Goal: Task Accomplishment & Management: Manage account settings

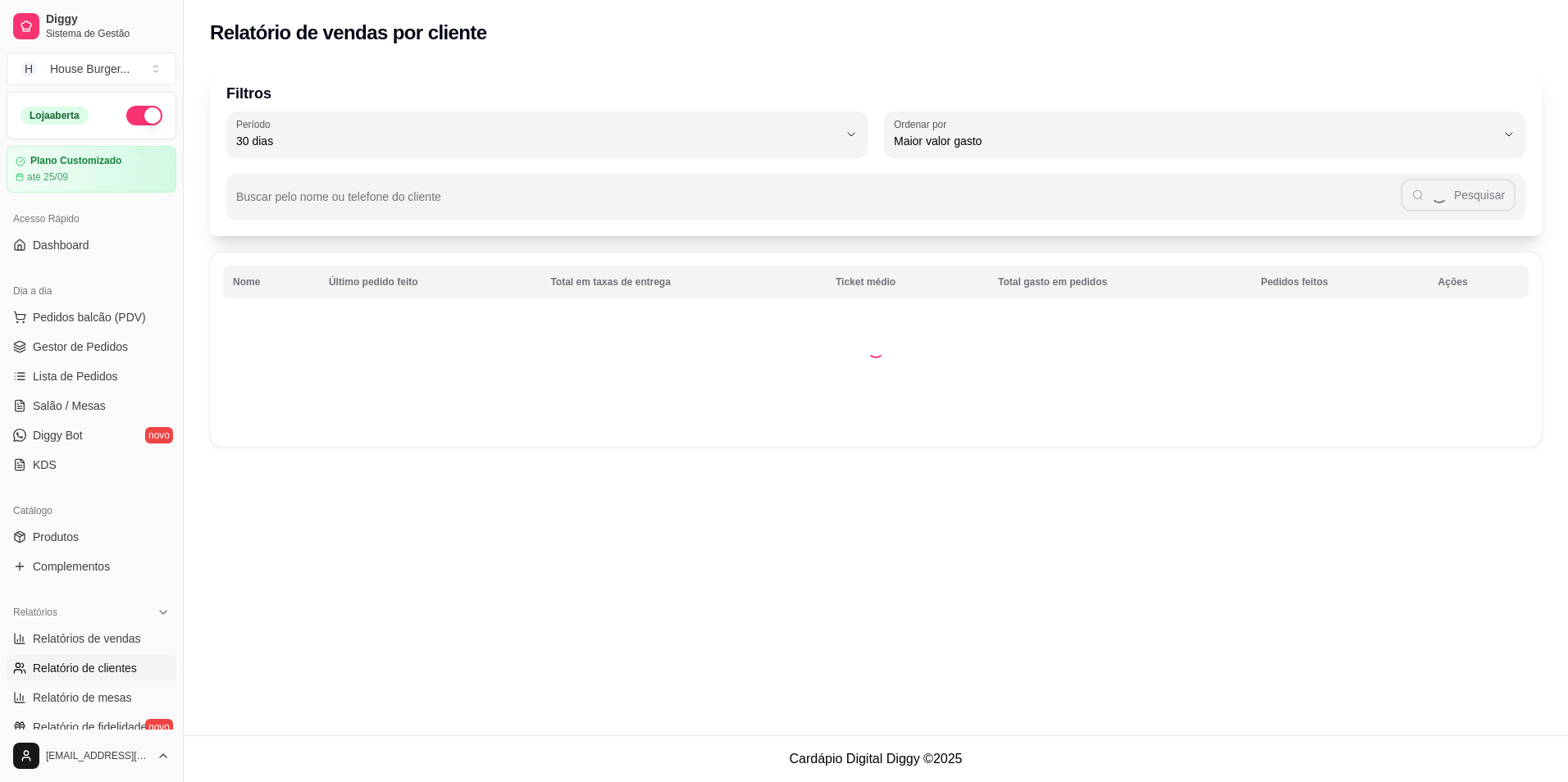
select select "30"
select select "HIGHEST_TOTAL_SPENT_WITH_ORDERS"
click at [92, 642] on span "Relatórios de vendas" at bounding box center [86, 638] width 108 height 17
select select "ALL"
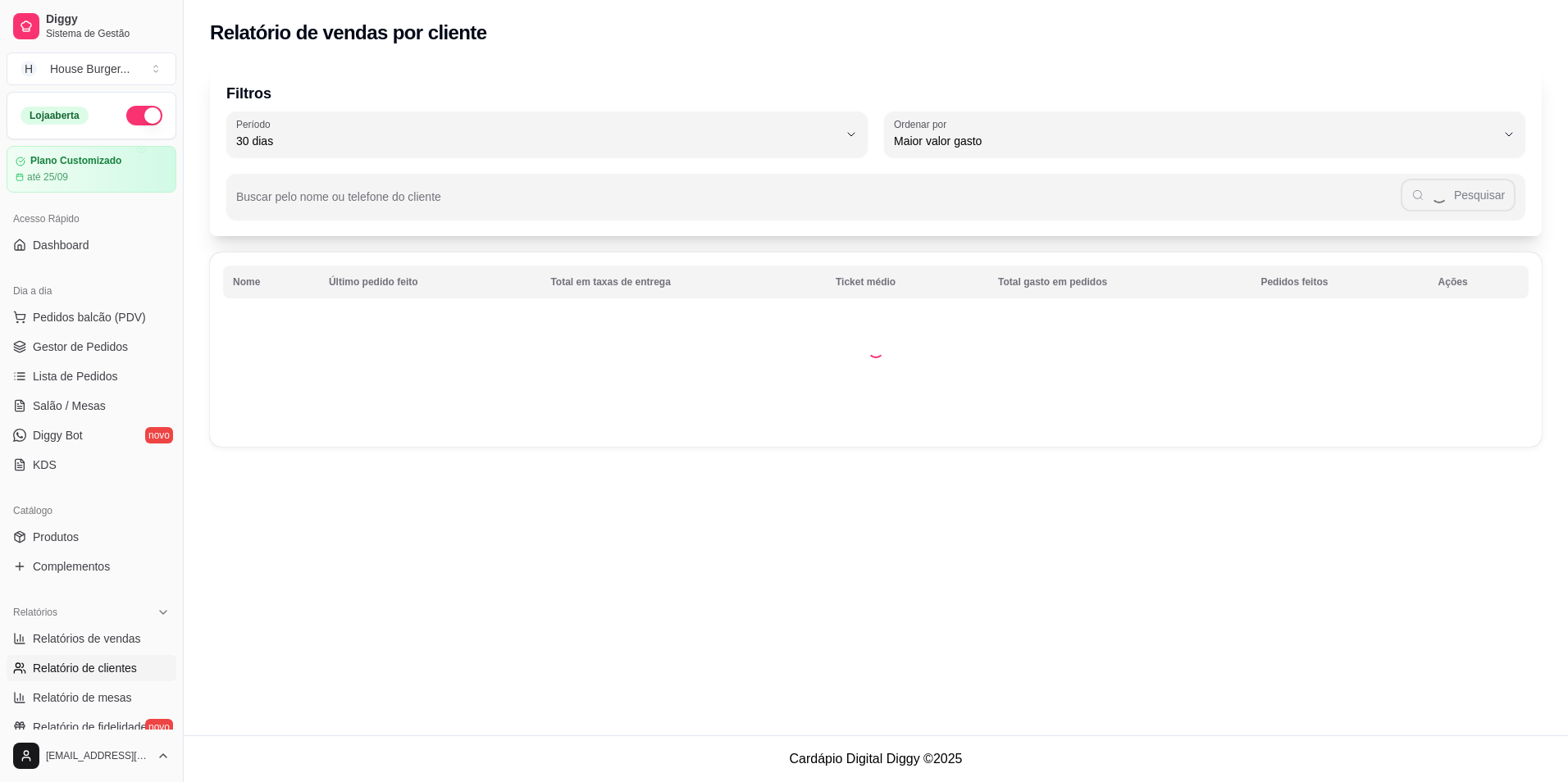
select select "0"
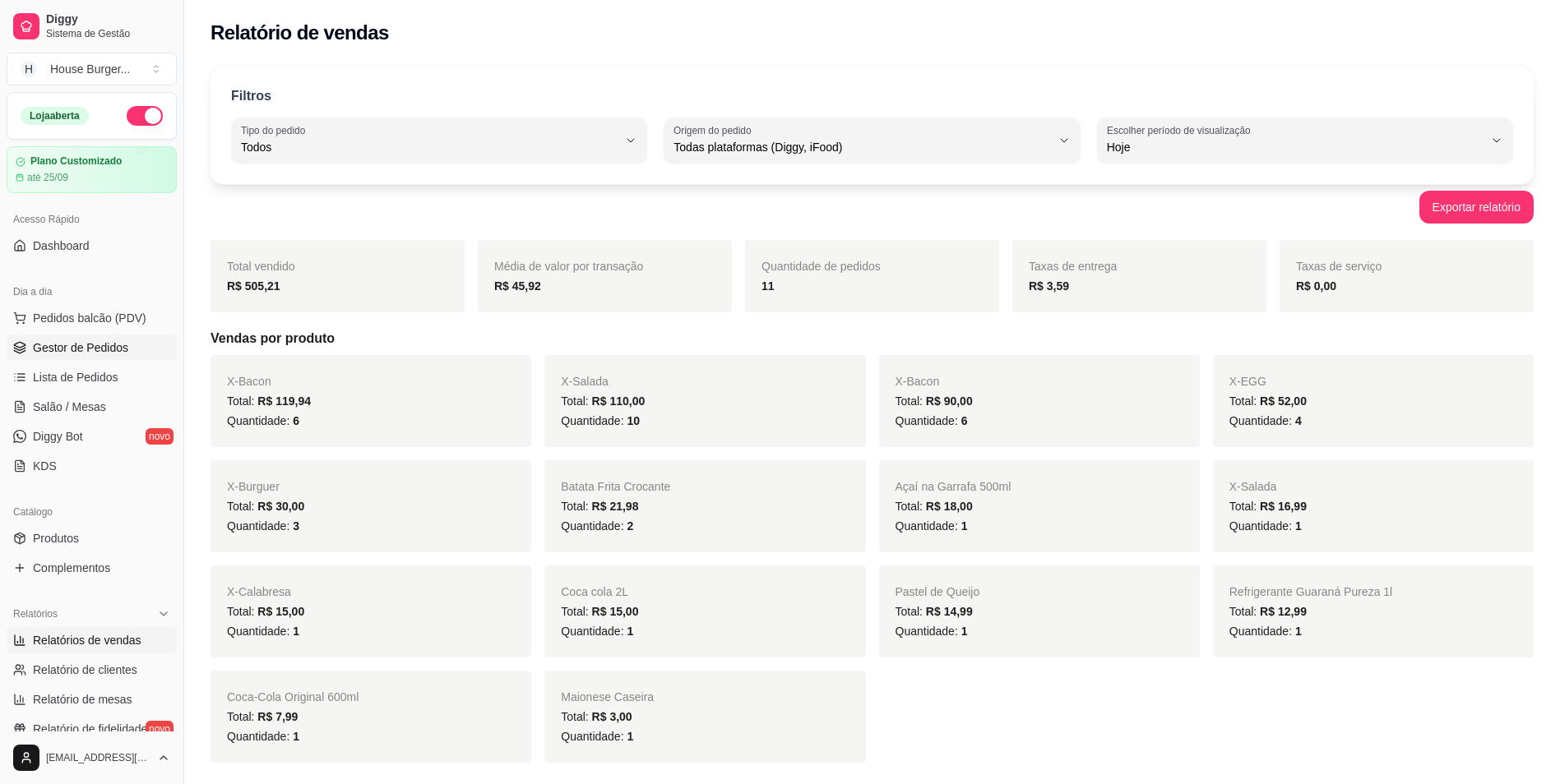
click at [98, 356] on link "Gestor de Pedidos" at bounding box center [91, 347] width 170 height 27
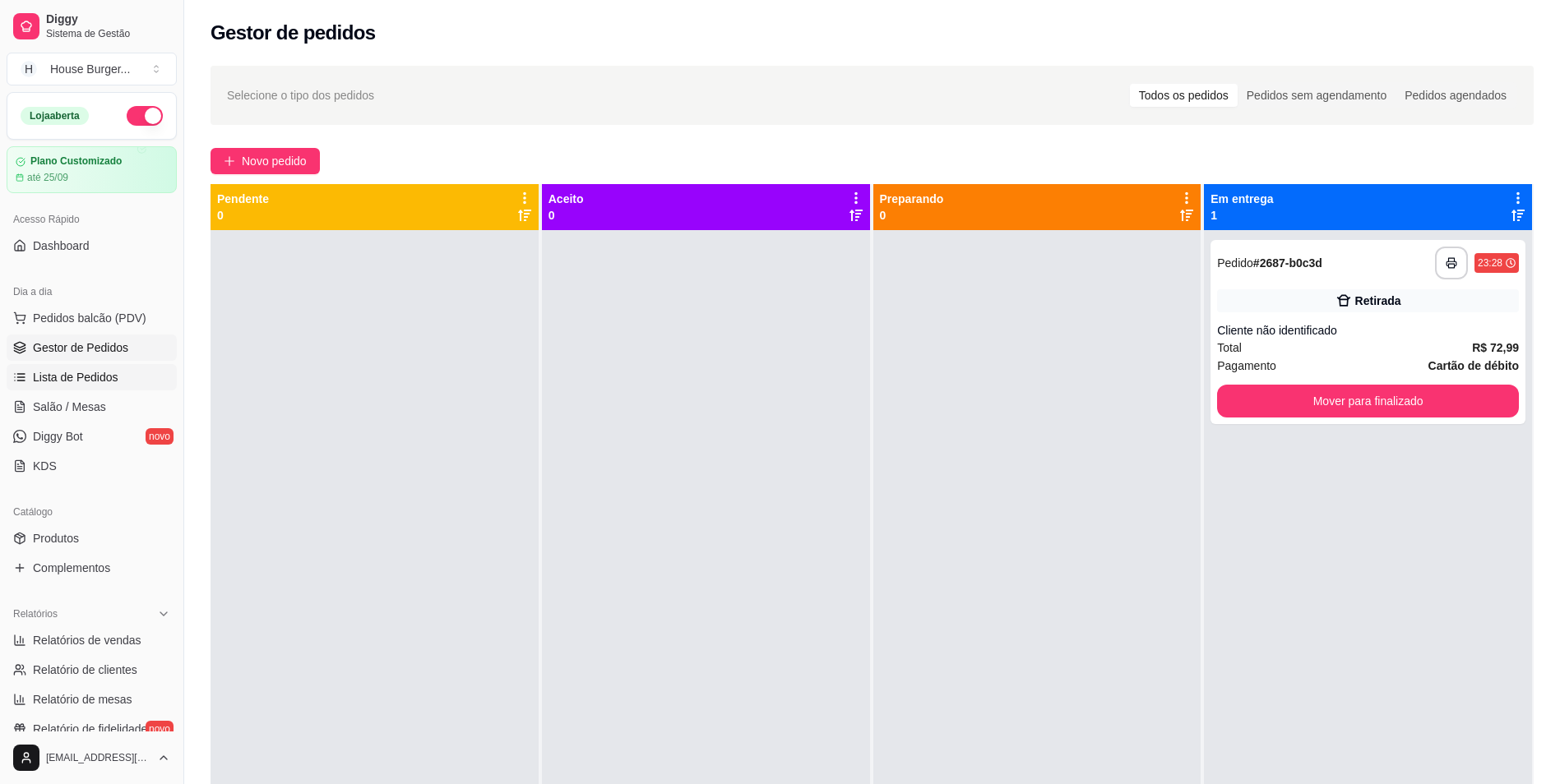
click at [57, 381] on span "Lista de Pedidos" at bounding box center [75, 377] width 85 height 17
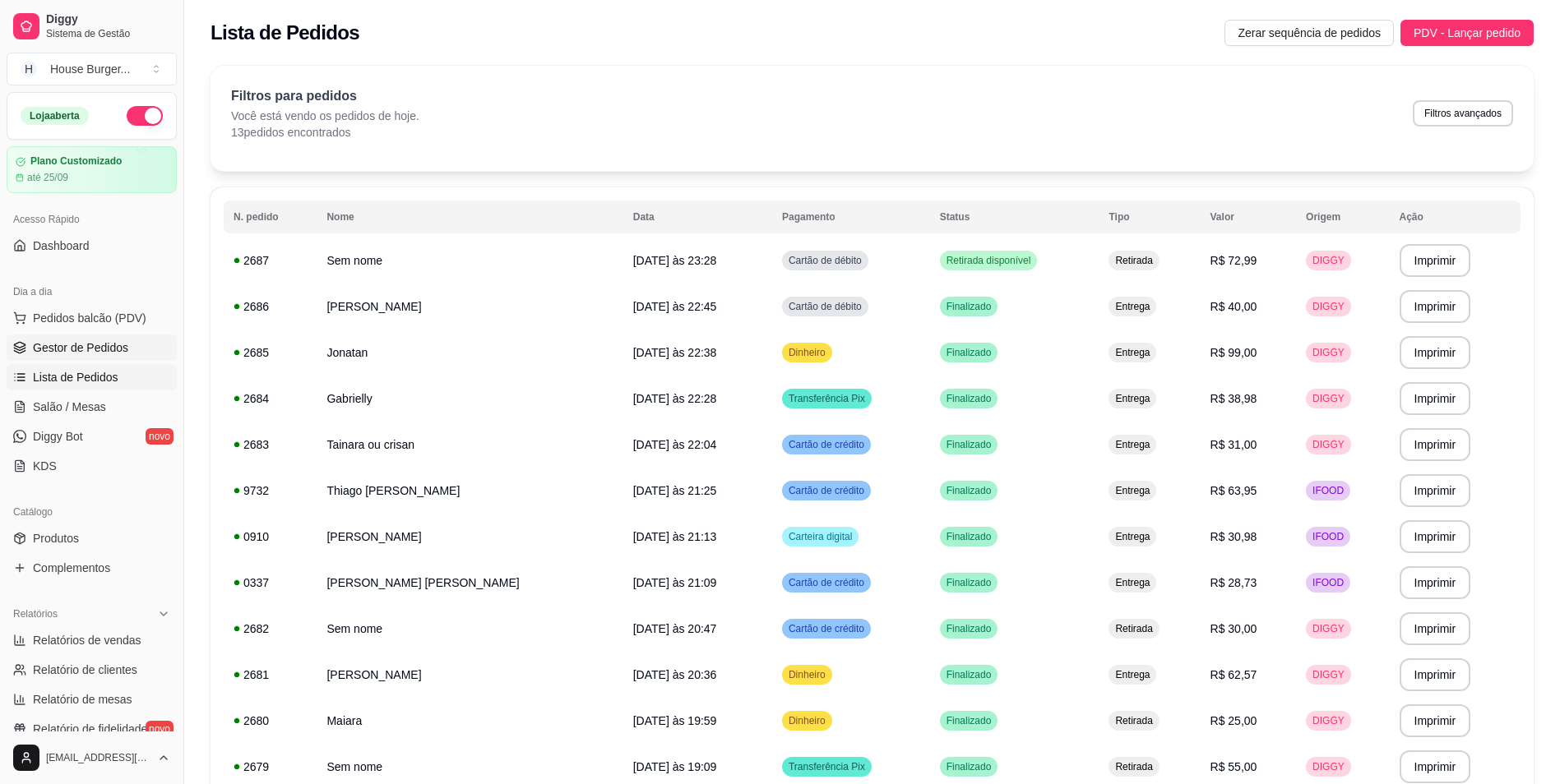
click at [131, 342] on link "Gestor de Pedidos" at bounding box center [91, 347] width 170 height 27
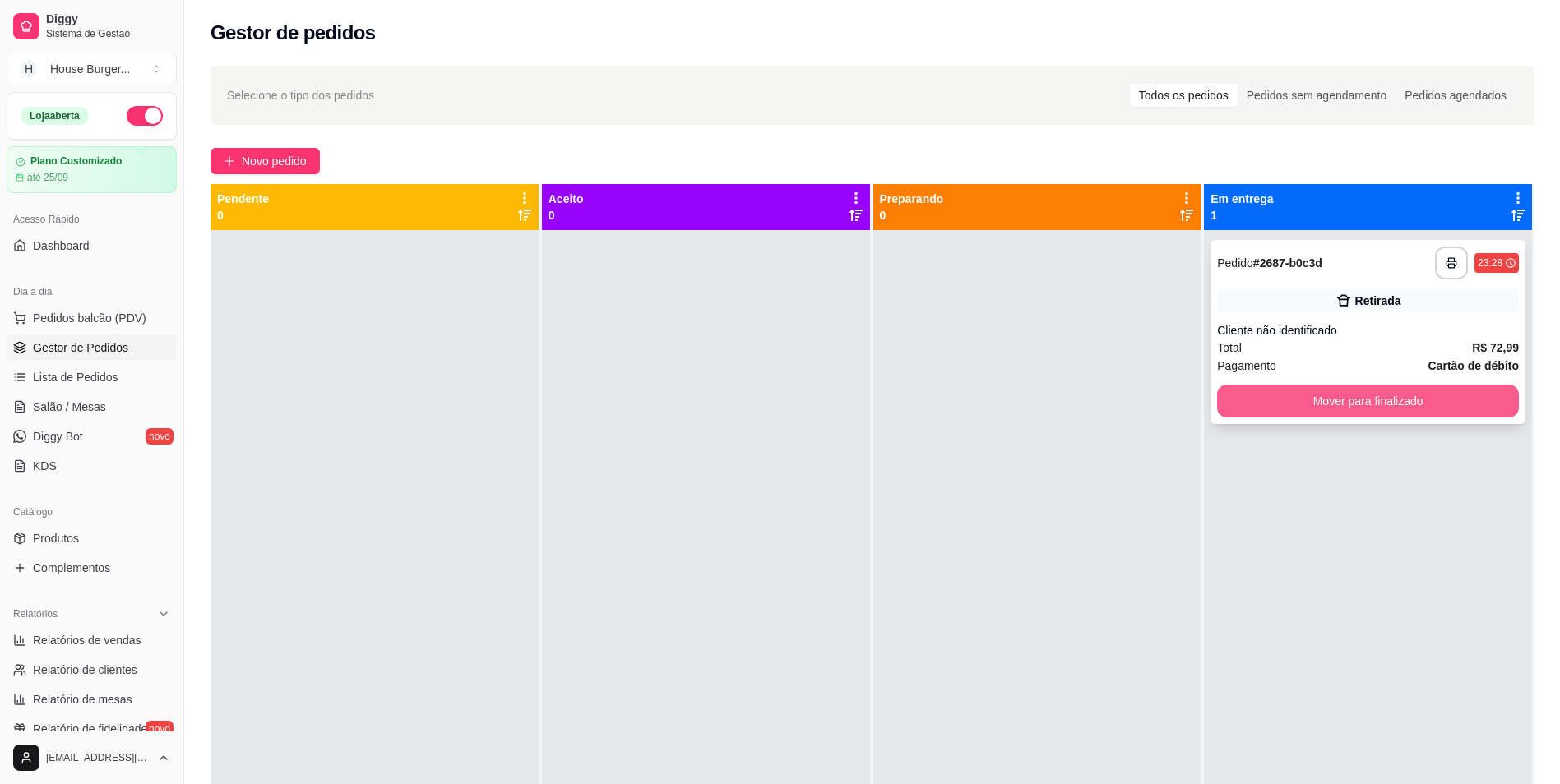
click at [1345, 394] on button "Mover para finalizado" at bounding box center [1368, 401] width 302 height 33
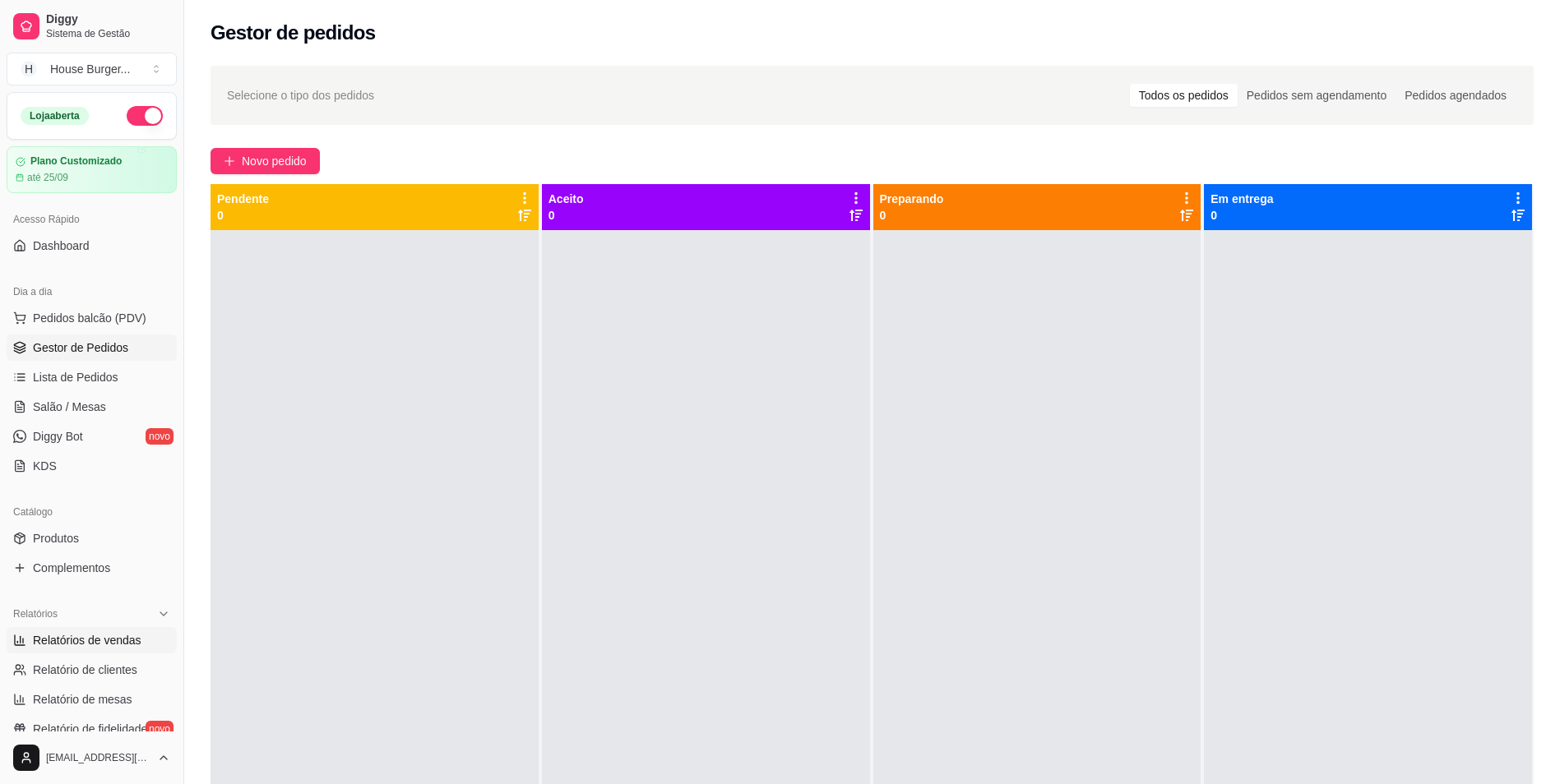
click at [107, 640] on span "Relatórios de vendas" at bounding box center [86, 640] width 108 height 17
select select "ALL"
select select "0"
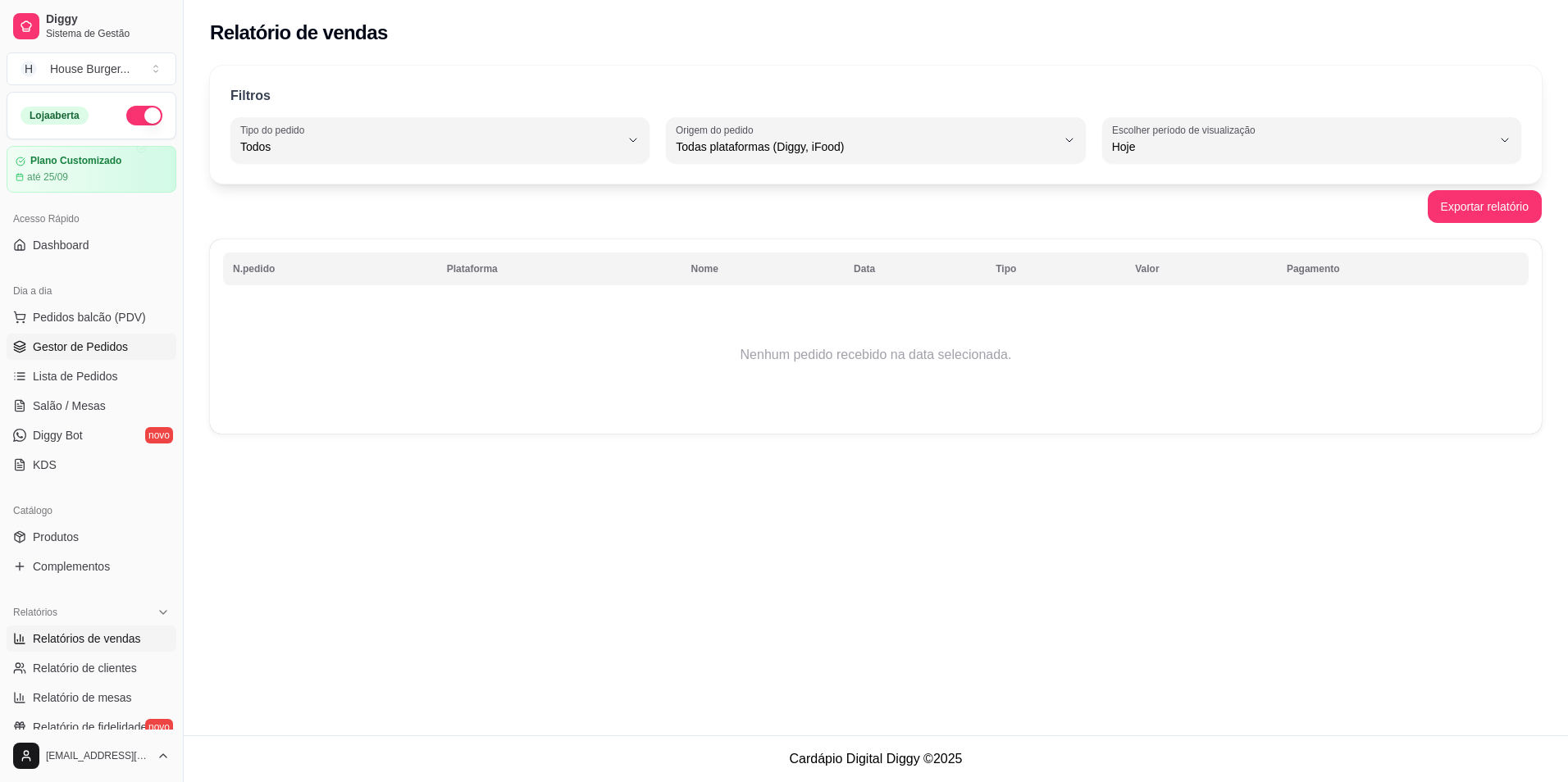
click at [99, 348] on span "Gestor de Pedidos" at bounding box center [80, 346] width 95 height 17
